Goal: Information Seeking & Learning: Learn about a topic

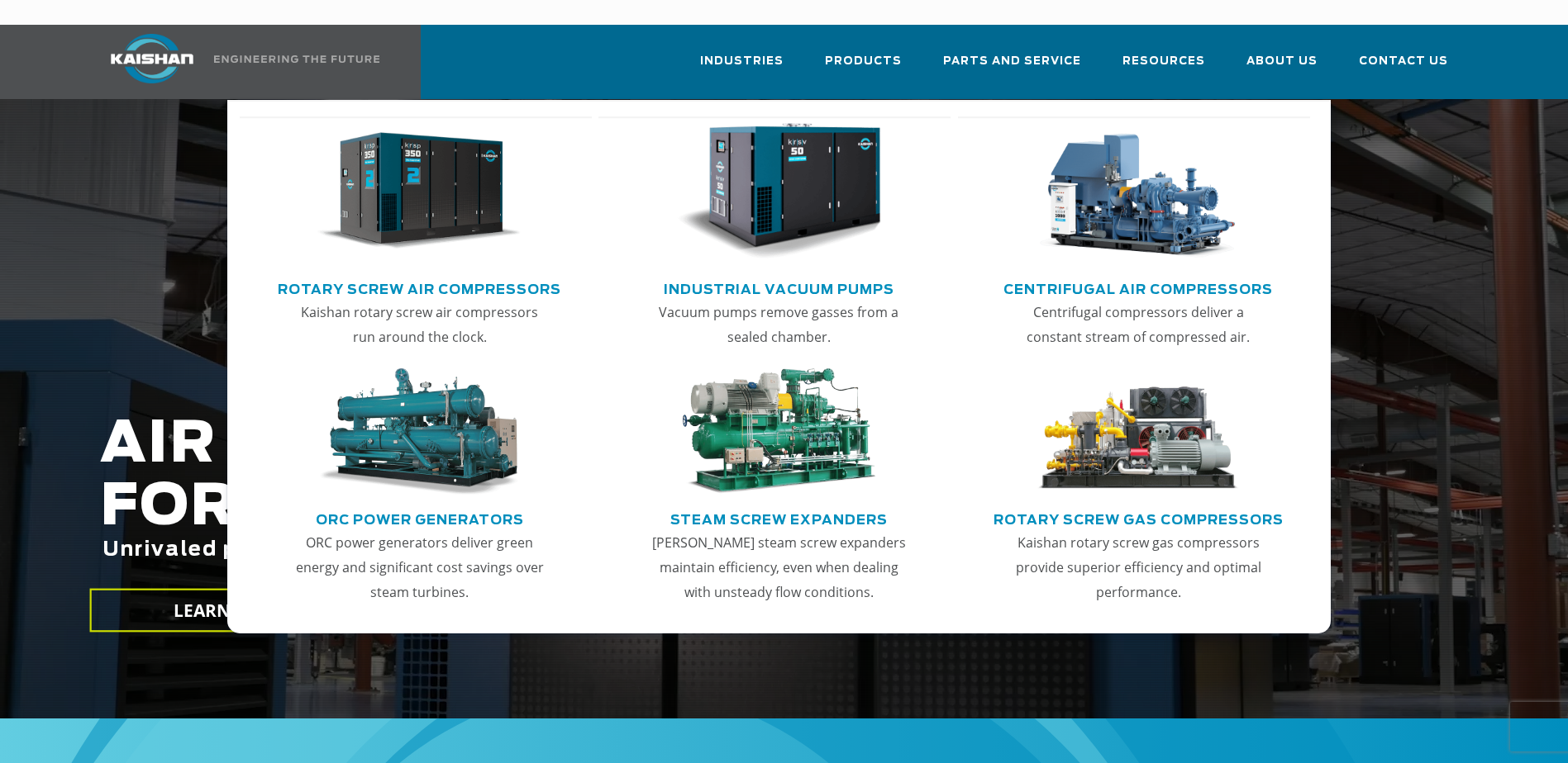
click at [422, 173] on img "Main menu" at bounding box center [419, 192] width 203 height 138
click at [409, 275] on link "Rotary Screw Air Compressors" at bounding box center [419, 287] width 283 height 25
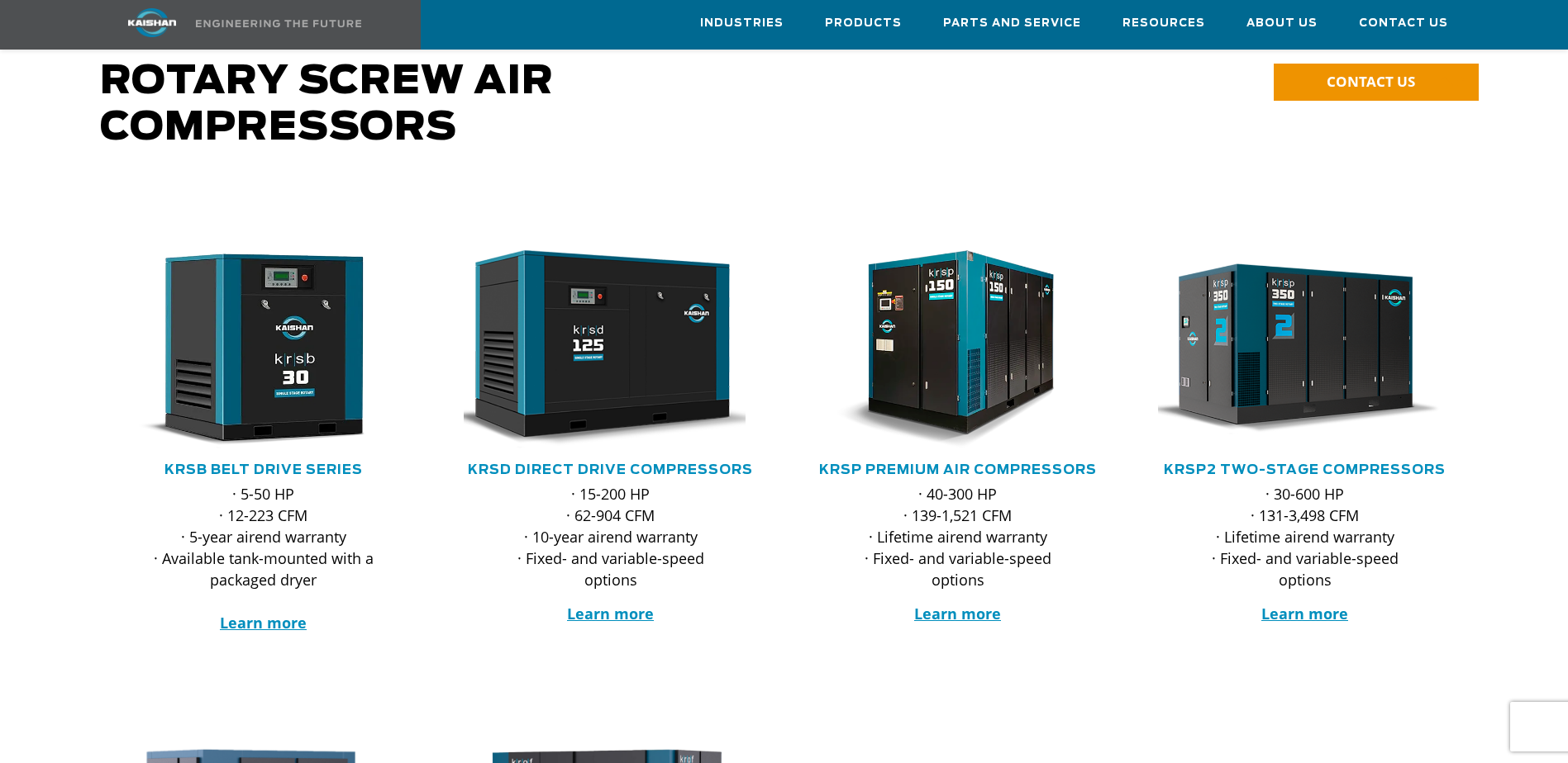
scroll to position [166, 0]
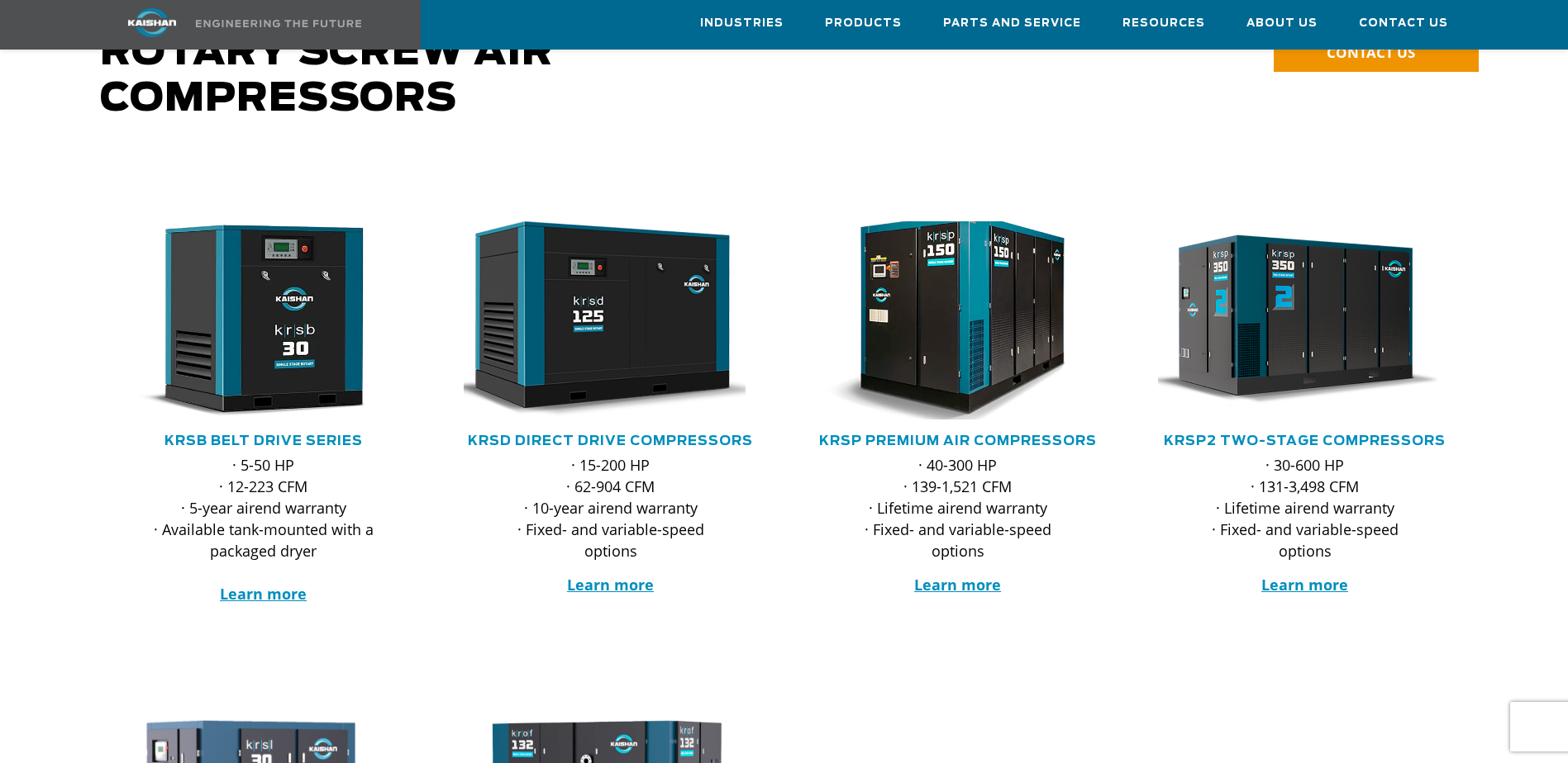
click at [961, 283] on img at bounding box center [946, 320] width 324 height 218
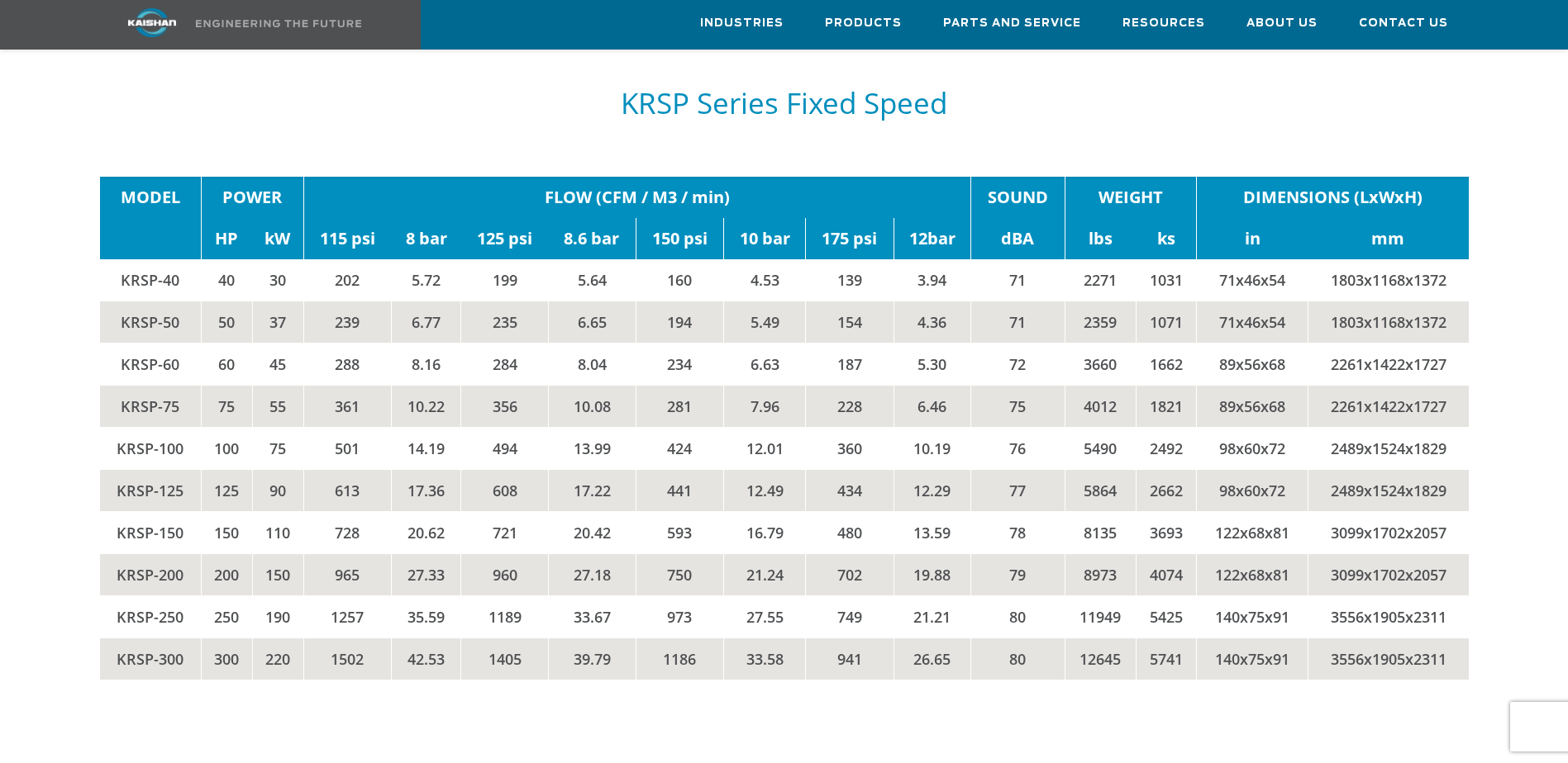
scroll to position [2892, 0]
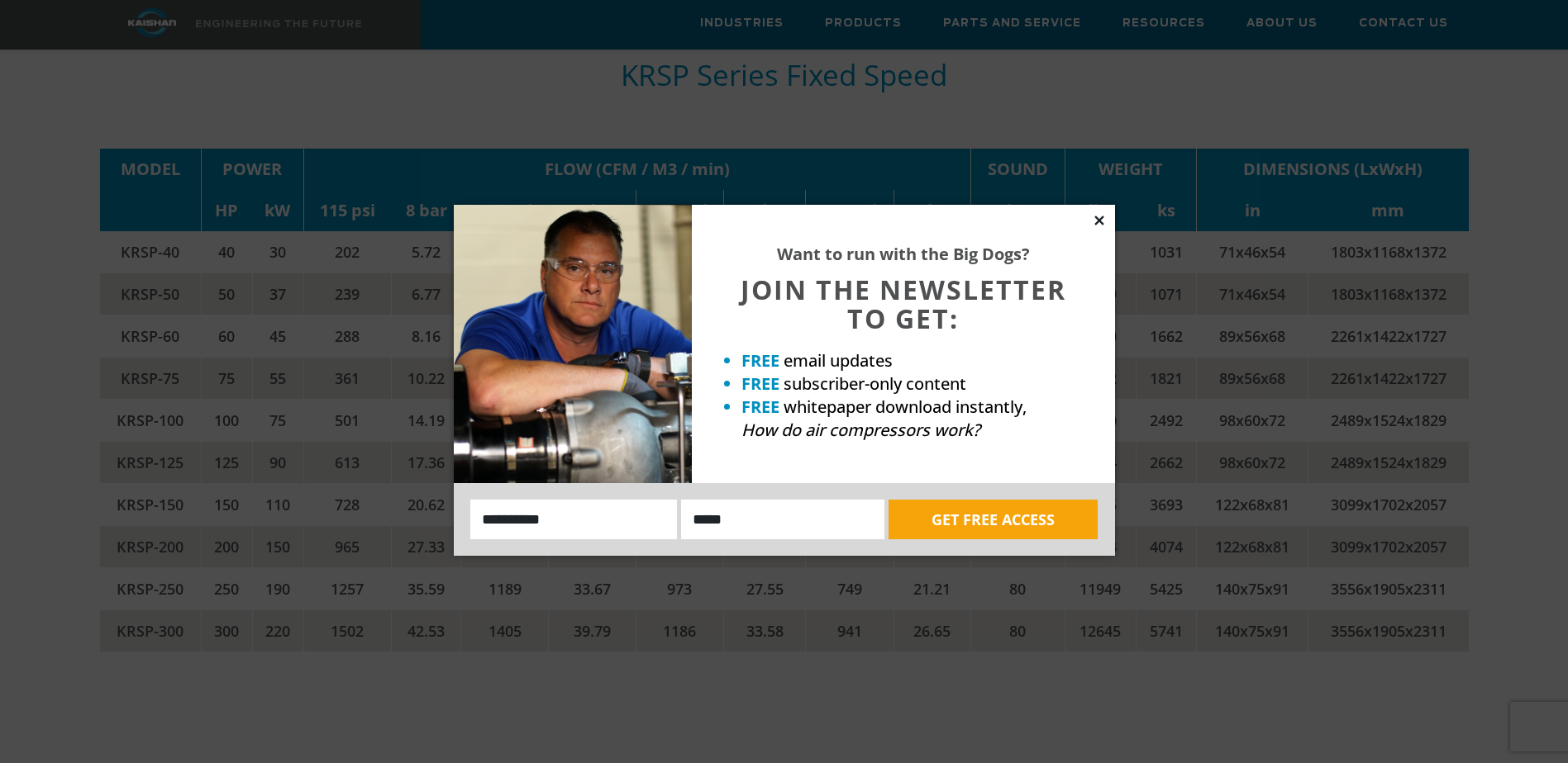
click at [1101, 219] on icon at bounding box center [1099, 220] width 9 height 9
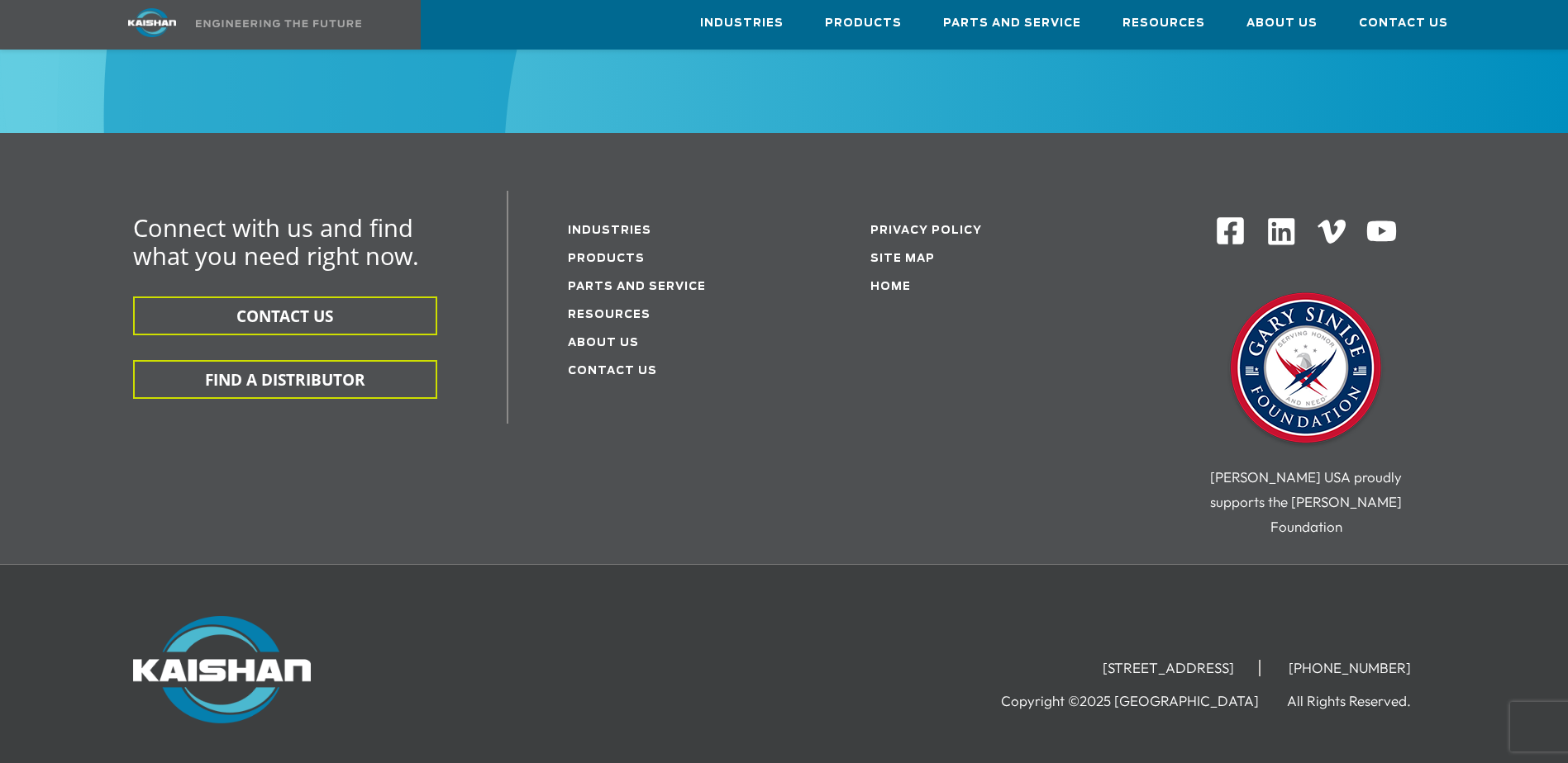
scroll to position [5281, 0]
